Goal: Task Accomplishment & Management: Use online tool/utility

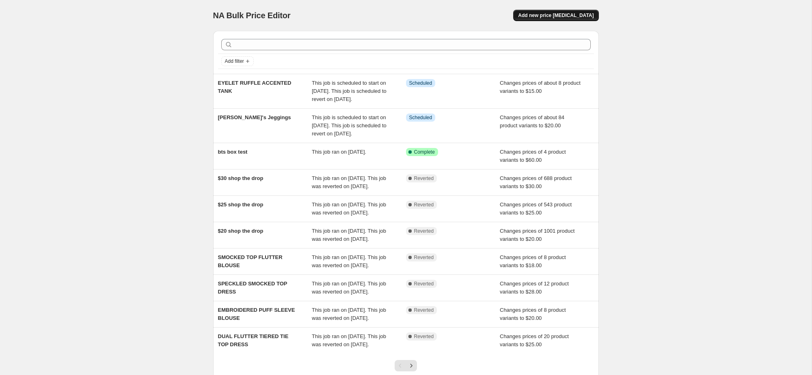
click at [569, 15] on span "Add new price [MEDICAL_DATA]" at bounding box center [555, 15] width 75 height 6
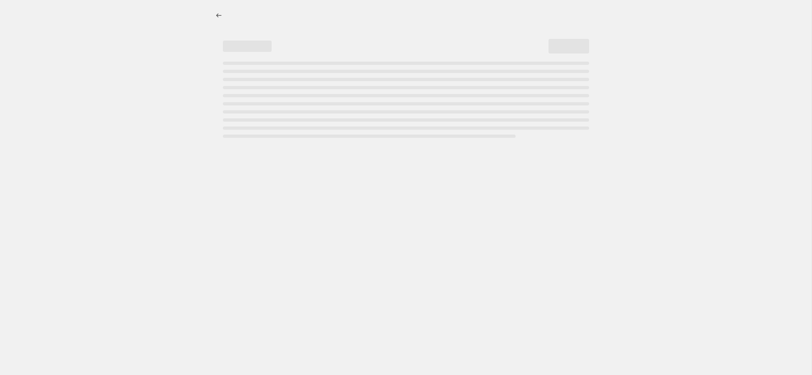
select select "percentage"
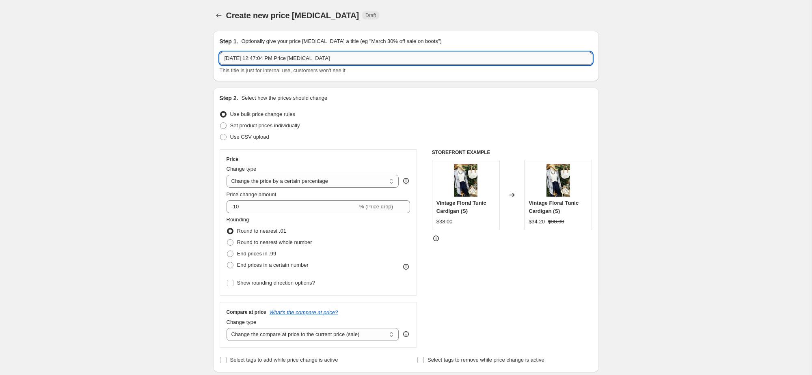
click at [334, 59] on input "[DATE] 12:47:04 PM Price [MEDICAL_DATA]" at bounding box center [406, 58] width 373 height 13
paste input "FANCY FLORAL SMOCKED TOP FLUTTER BLOUSE"
type input "FANCY FLORAL SMOCKED TOP FLUTTER BLOUSE + TANK"
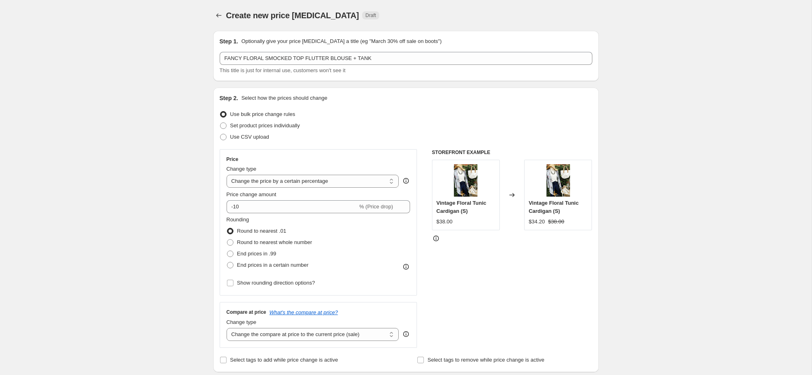
select select "to"
click option "Change the price to a certain amount" at bounding box center [0, 0] width 0 height 0
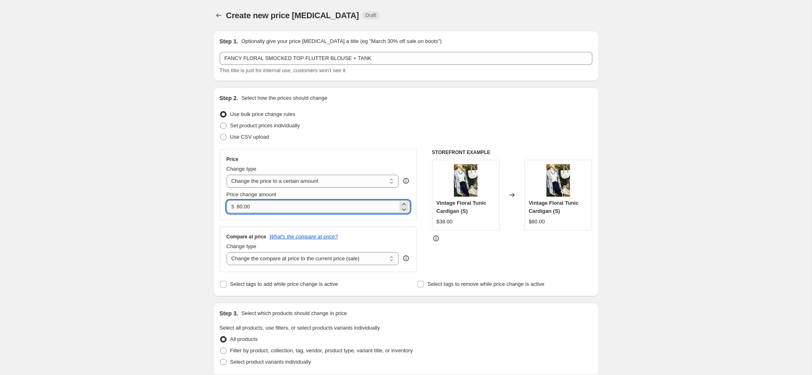
click at [272, 206] on input "80.00" at bounding box center [317, 207] width 161 height 13
type input "20.00"
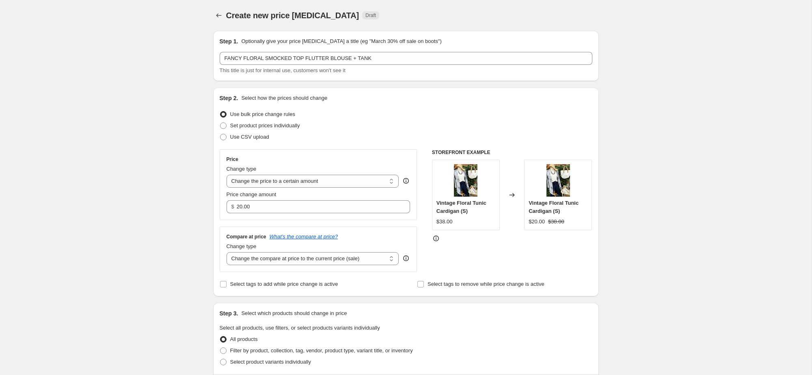
drag, startPoint x: 126, startPoint y: 232, endPoint x: 218, endPoint y: 215, distance: 93.3
click at [144, 227] on div "Create new price [MEDICAL_DATA]. This page is ready Create new price [MEDICAL_D…" at bounding box center [405, 368] width 811 height 736
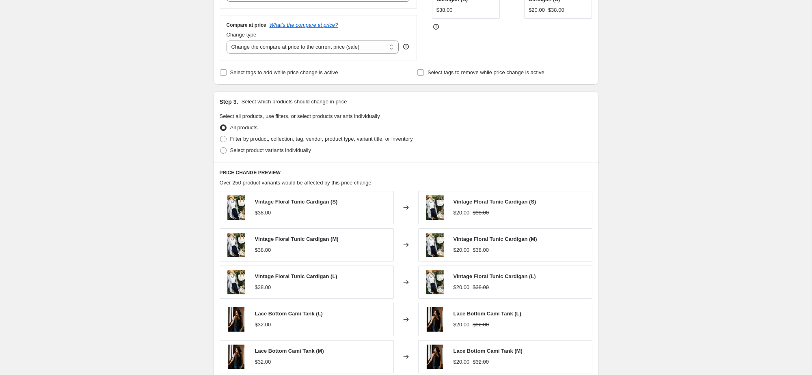
scroll to position [226, 0]
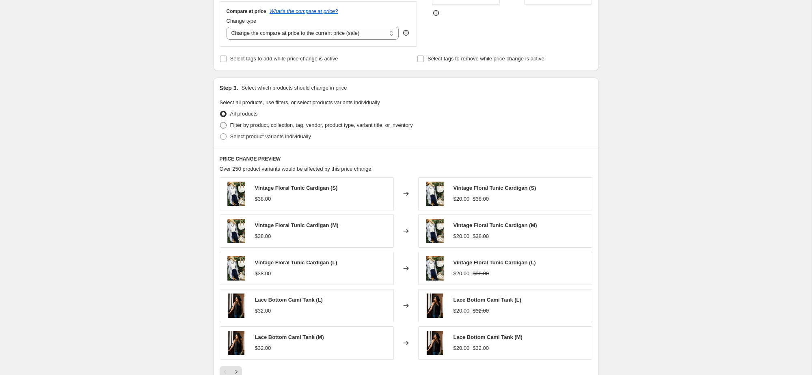
click at [270, 125] on span "Filter by product, collection, tag, vendor, product type, variant title, or inv…" at bounding box center [321, 125] width 183 height 6
click at [220, 123] on input "Filter by product, collection, tag, vendor, product type, variant title, or inv…" at bounding box center [220, 122] width 0 height 0
radio input "true"
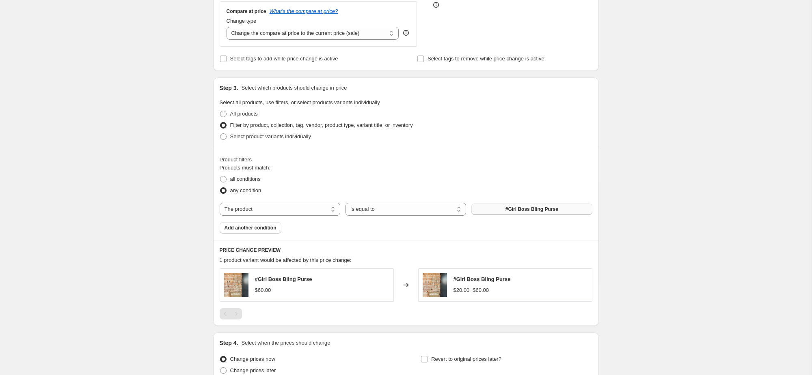
click at [492, 210] on button "#Girl Boss Bling Purse" at bounding box center [531, 209] width 121 height 11
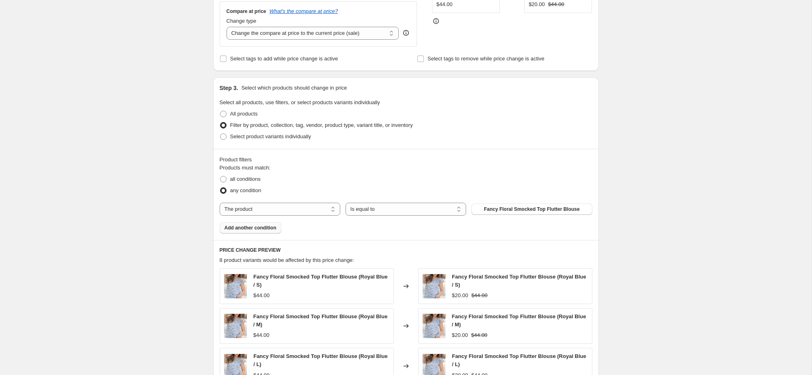
click at [264, 226] on span "Add another condition" at bounding box center [250, 228] width 52 height 6
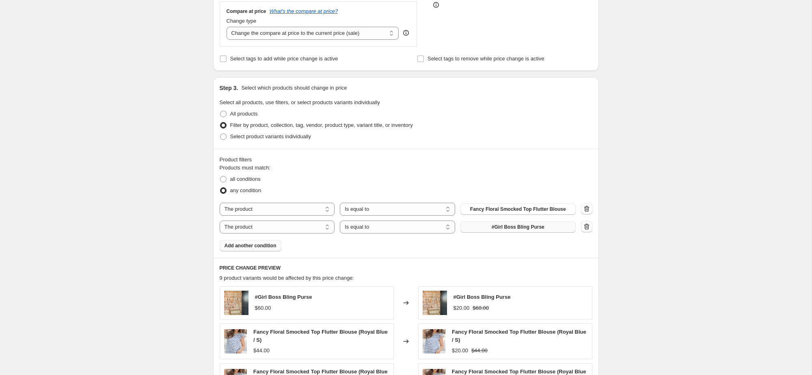
click at [545, 229] on button "#Girl Boss Bling Purse" at bounding box center [517, 227] width 115 height 11
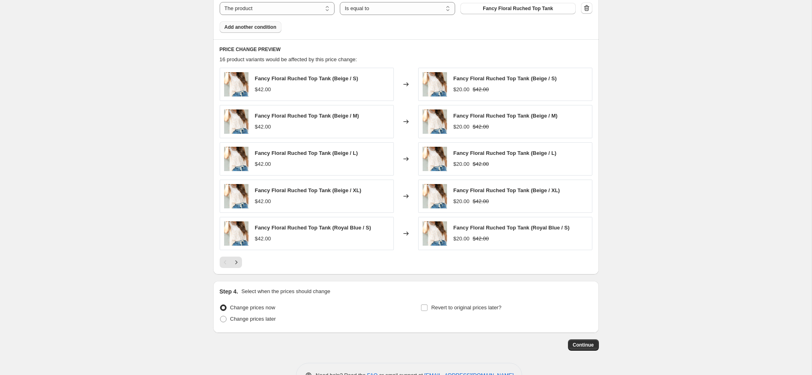
scroll to position [470, 0]
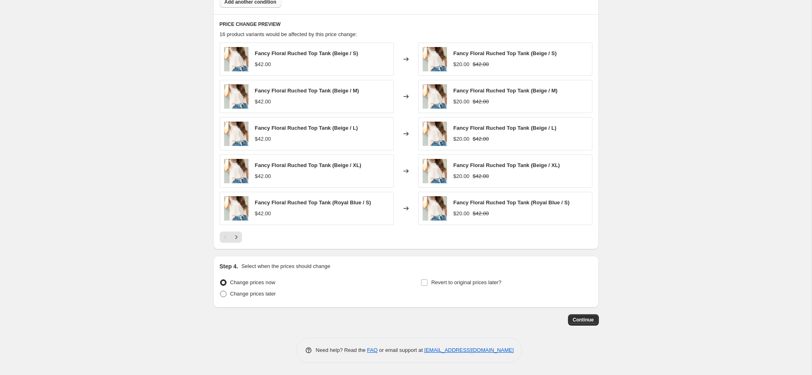
click at [262, 297] on span "Change prices later" at bounding box center [253, 294] width 46 height 6
click at [220, 291] on input "Change prices later" at bounding box center [220, 291] width 0 height 0
radio input "true"
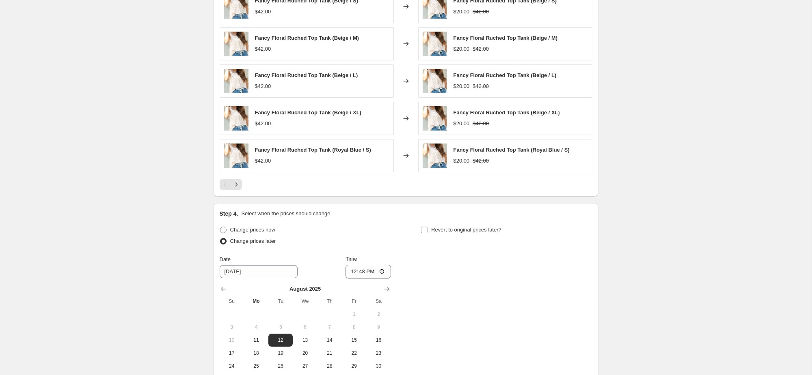
scroll to position [621, 0]
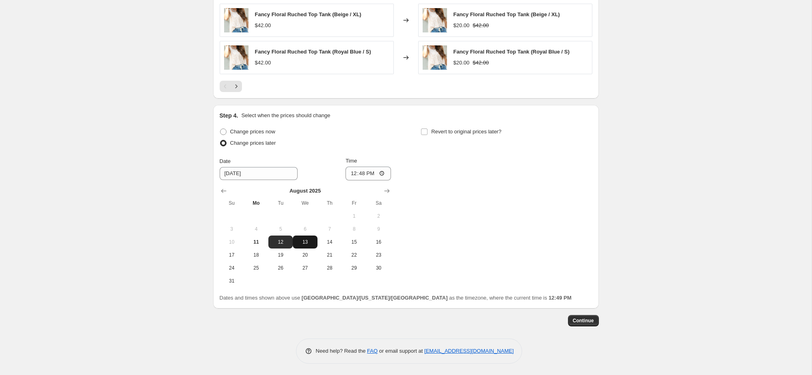
click at [310, 242] on span "13" at bounding box center [305, 242] width 18 height 6
type input "[DATE]"
click at [361, 174] on input "12:48" at bounding box center [367, 174] width 45 height 14
type input "08:00"
click at [459, 127] on div "Step 4. Select when the prices should change Change prices now Change prices la…" at bounding box center [406, 207] width 373 height 191
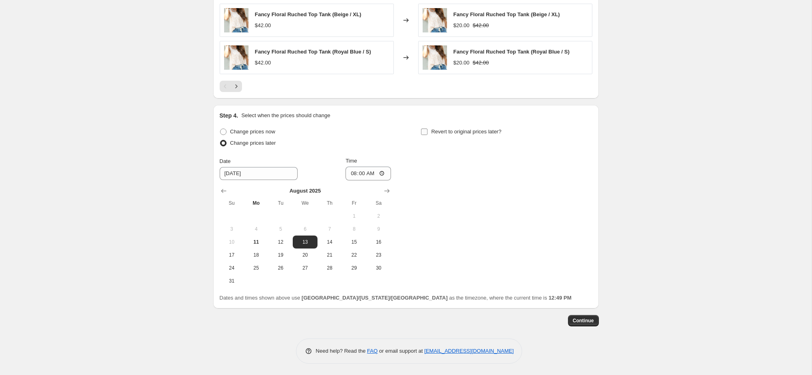
click at [459, 135] on span "Revert to original prices later?" at bounding box center [466, 132] width 70 height 8
click at [427, 135] on input "Revert to original prices later?" at bounding box center [424, 132] width 6 height 6
checkbox input "true"
click at [532, 245] on button "14" at bounding box center [530, 242] width 24 height 13
type input "[DATE]"
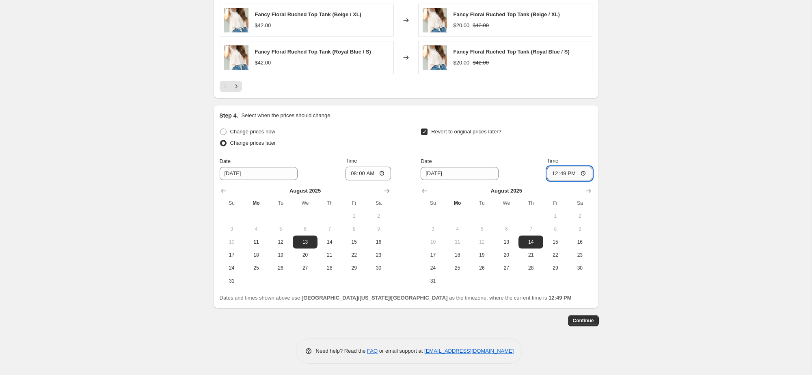
click at [567, 171] on input "12:49" at bounding box center [569, 174] width 45 height 14
click at [562, 174] on input "12:49" at bounding box center [569, 174] width 45 height 14
type input "08:15"
click at [590, 320] on span "Continue" at bounding box center [583, 321] width 21 height 6
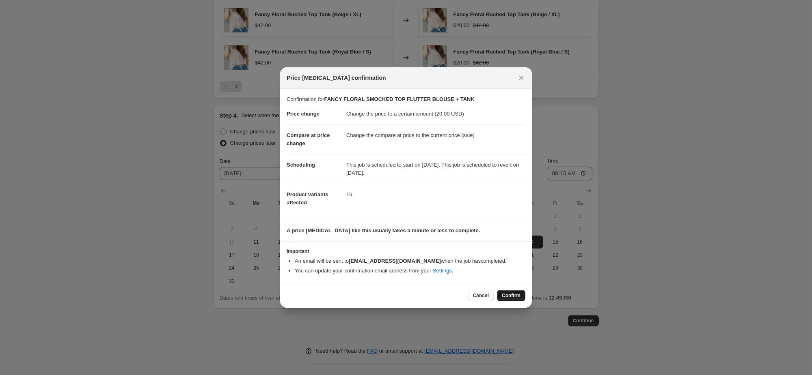
click at [512, 295] on span "Confirm" at bounding box center [511, 296] width 19 height 6
